Goal: Communication & Community: Connect with others

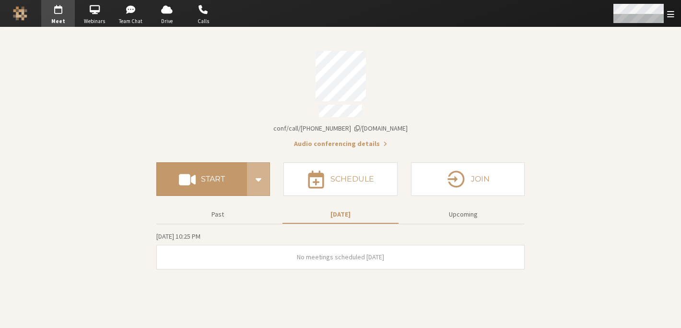
click at [671, 17] on span "Open menu" at bounding box center [670, 14] width 7 height 9
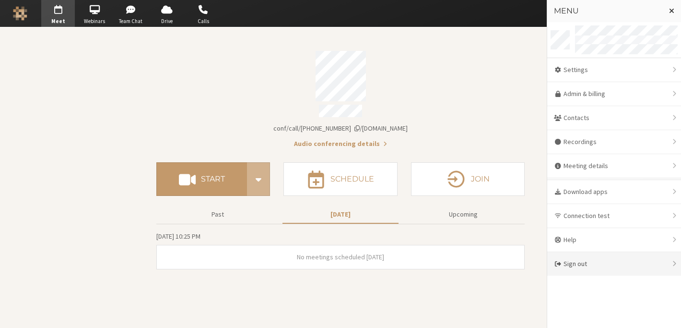
click at [612, 260] on div "Sign out" at bounding box center [614, 264] width 134 height 24
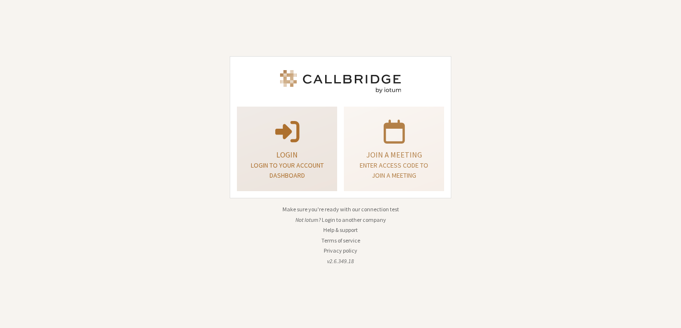
click at [274, 153] on p "Login" at bounding box center [287, 155] width 76 height 12
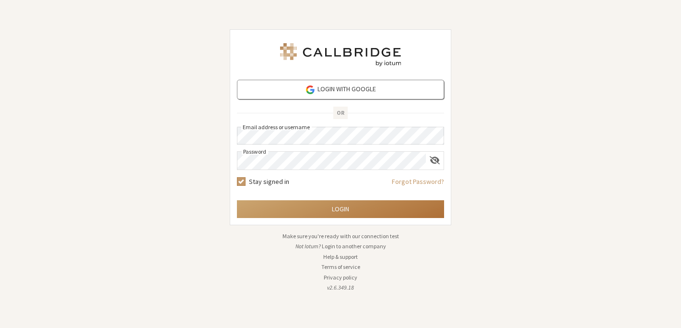
click at [341, 206] on button "Login" at bounding box center [340, 209] width 207 height 18
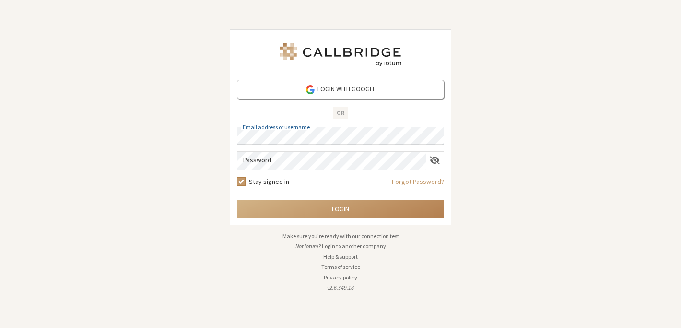
click at [328, 146] on form "Login with Google OR Email address or username Password Stay signed in Forgot P…" at bounding box center [340, 149] width 207 height 138
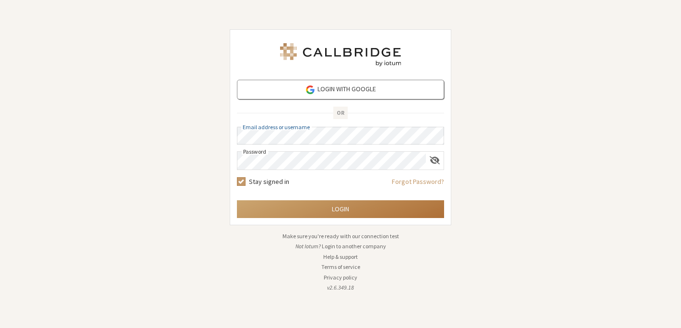
click at [332, 208] on button "Login" at bounding box center [340, 209] width 207 height 18
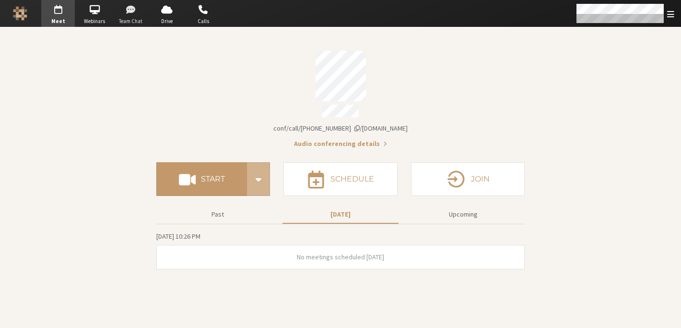
click at [128, 24] on span "Team Chat" at bounding box center [131, 21] width 34 height 8
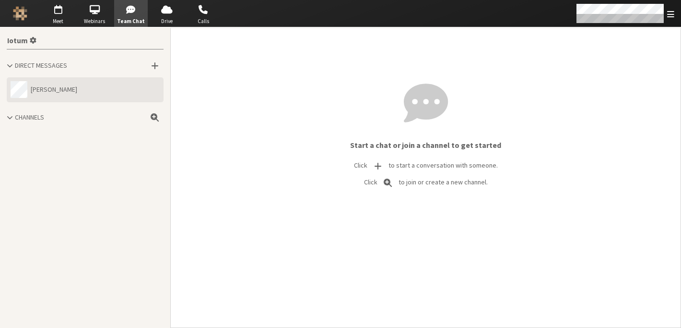
click at [93, 86] on button "Anita" at bounding box center [85, 89] width 157 height 25
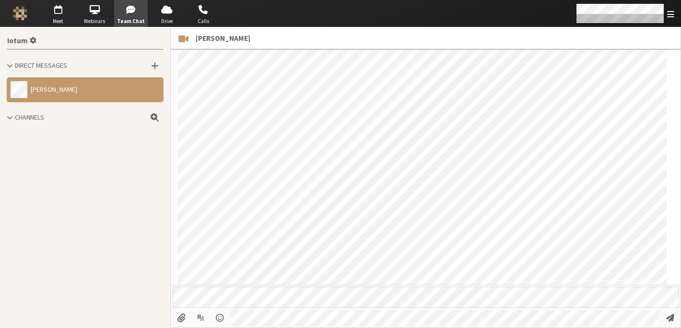
scroll to position [293, 0]
click at [62, 21] on span "Meet" at bounding box center [58, 21] width 34 height 8
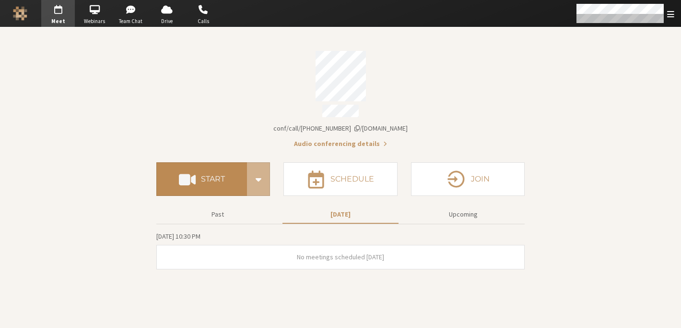
click at [210, 177] on h4 "Start" at bounding box center [213, 179] width 24 height 8
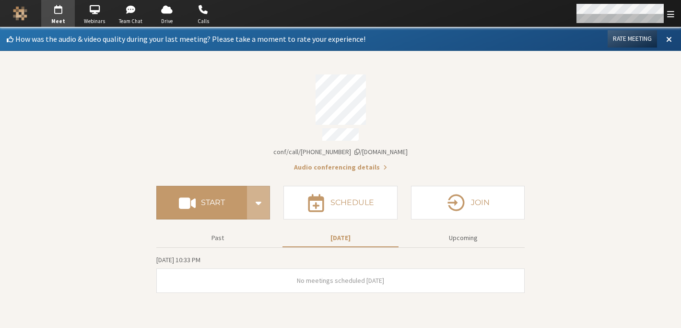
click at [672, 18] on span "Open menu" at bounding box center [670, 14] width 7 height 9
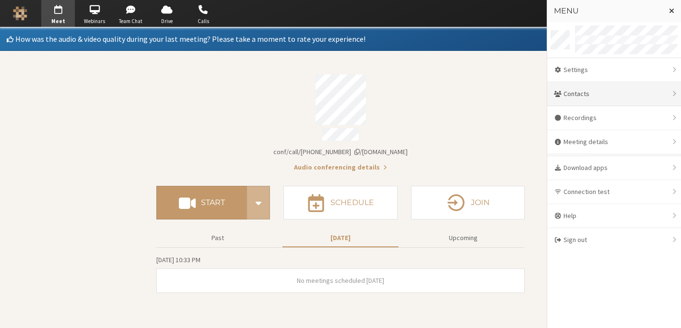
click at [624, 97] on div "Contacts" at bounding box center [614, 94] width 134 height 24
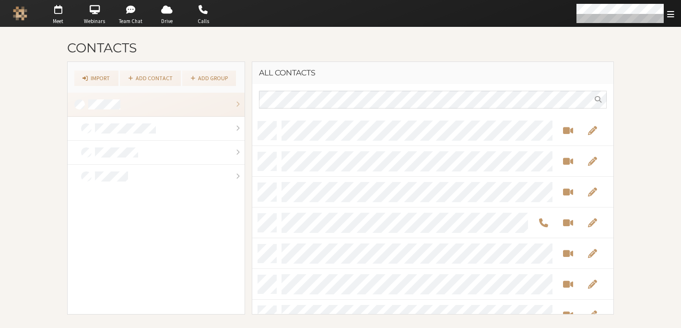
scroll to position [191, 354]
click at [564, 157] on span "Start a video meeting" at bounding box center [568, 160] width 10 height 11
click at [119, 21] on span "Team Chat" at bounding box center [131, 21] width 34 height 8
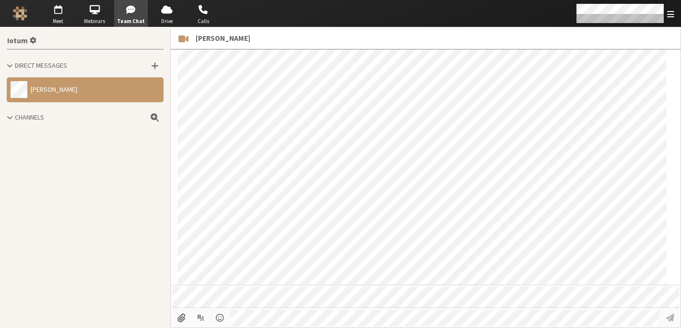
scroll to position [328, 0]
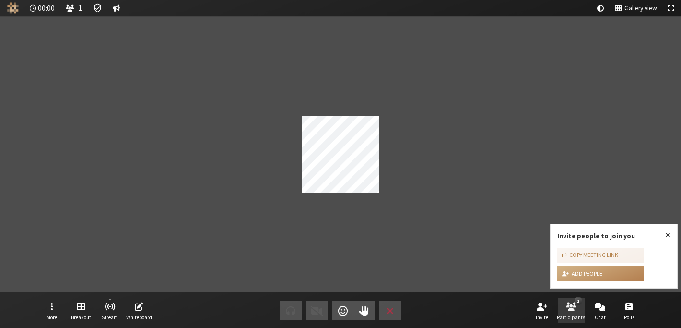
click at [575, 305] on span "Open participant list" at bounding box center [571, 305] width 11 height 11
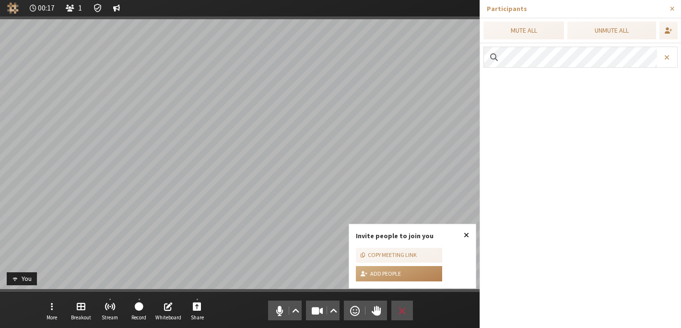
click at [464, 235] on span "Close popover" at bounding box center [466, 235] width 5 height 8
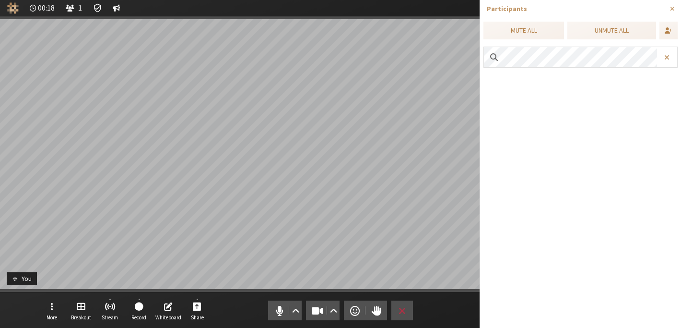
click at [342, 307] on div "Audio Video Send a reaction Raise hand Leave" at bounding box center [340, 310] width 145 height 20
click at [338, 308] on button "Video setting" at bounding box center [334, 310] width 12 height 20
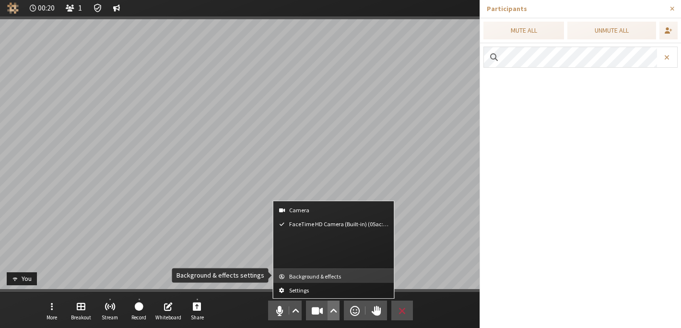
click at [326, 278] on span "Background & effects" at bounding box center [339, 276] width 101 height 6
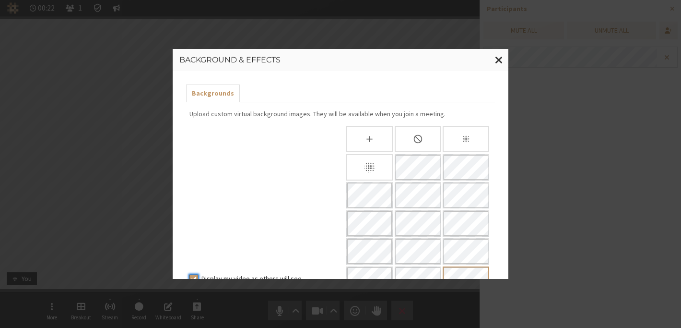
scroll to position [228, 0]
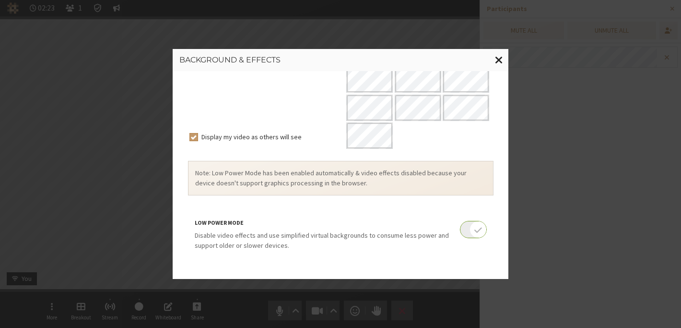
click at [500, 64] on span "Close modal" at bounding box center [499, 60] width 8 height 12
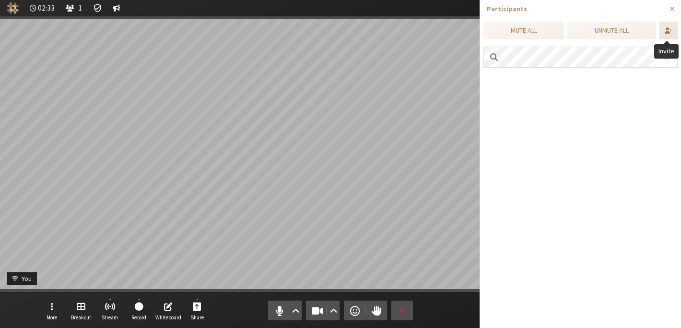
click at [666, 36] on button "Invite" at bounding box center [668, 31] width 18 height 18
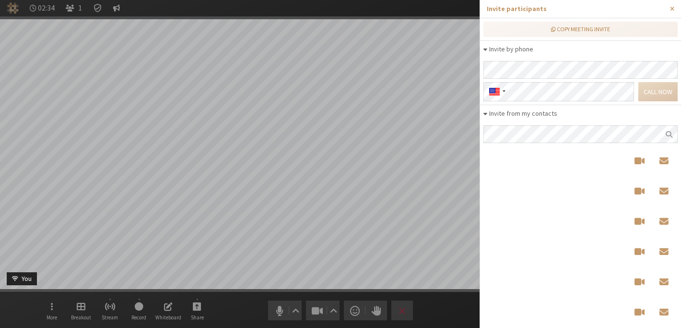
scroll to position [160, 187]
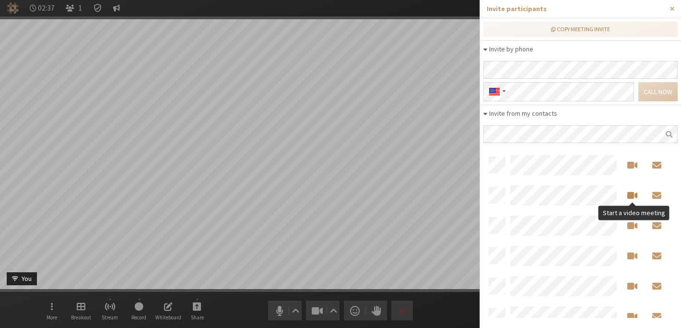
click at [631, 195] on span "Start a video meeting" at bounding box center [632, 194] width 10 height 11
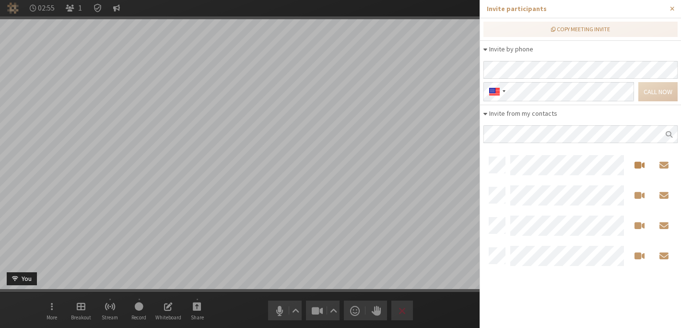
click at [636, 165] on span "Start a video meeting" at bounding box center [640, 164] width 10 height 11
click at [671, 12] on button "Close sidebar" at bounding box center [672, 9] width 18 height 18
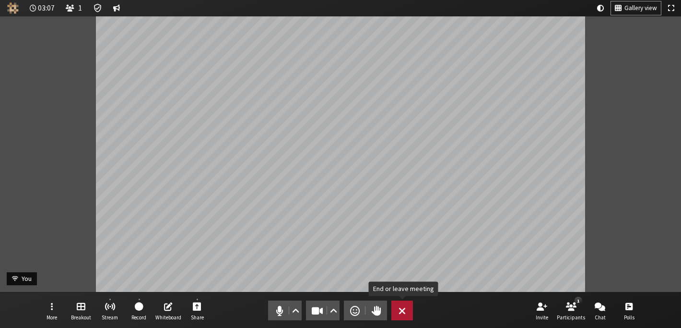
click at [399, 309] on span "End or leave meeting" at bounding box center [402, 310] width 7 height 13
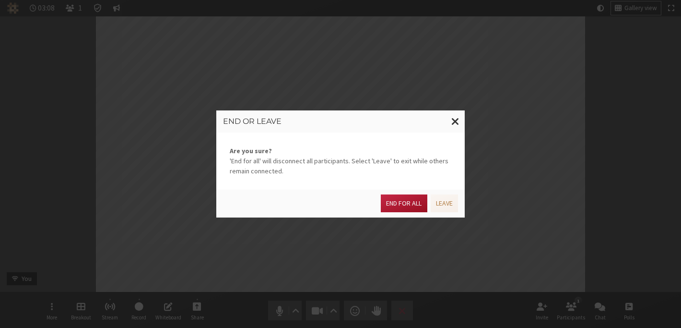
click at [412, 205] on button "End for all" at bounding box center [404, 203] width 46 height 18
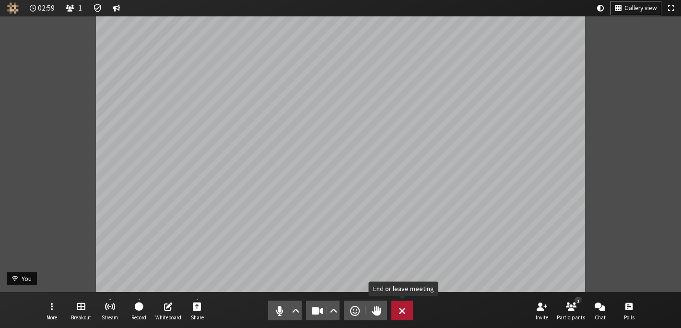
click at [405, 302] on button "Leave" at bounding box center [402, 310] width 22 height 20
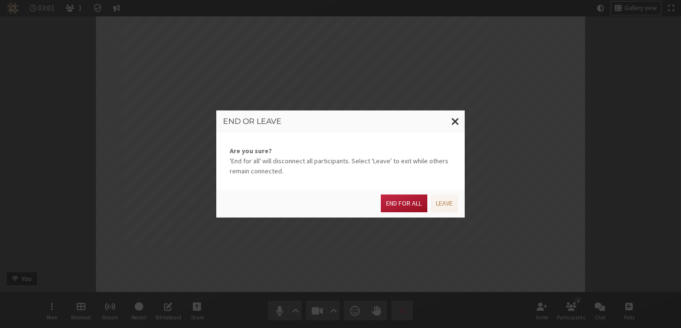
click at [403, 209] on button "End for all" at bounding box center [404, 203] width 46 height 18
